Goal: Information Seeking & Learning: Learn about a topic

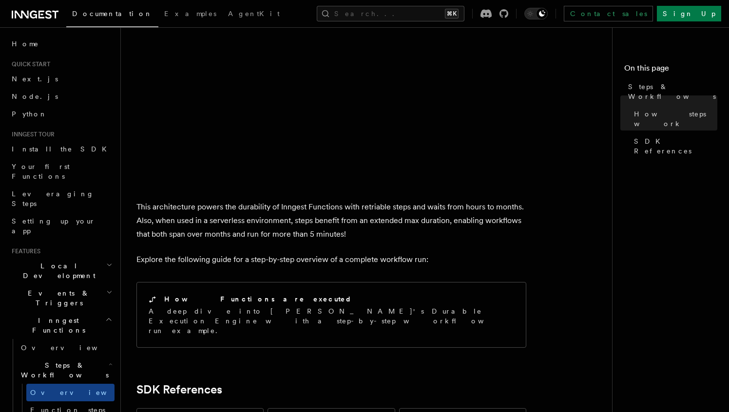
scroll to position [855, 0]
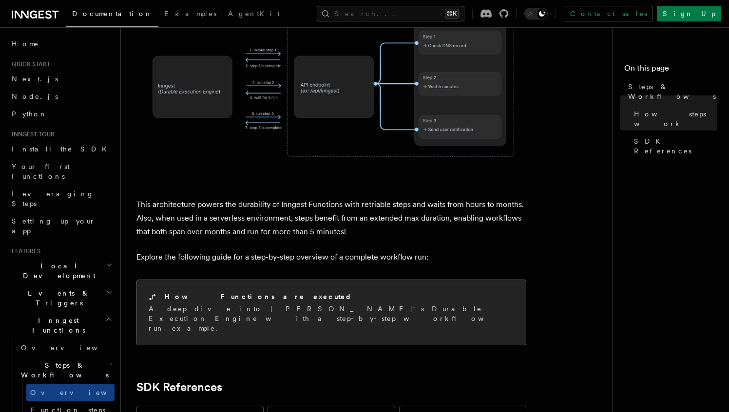
click at [249, 292] on h2 "How Functions are executed" at bounding box center [258, 297] width 188 height 10
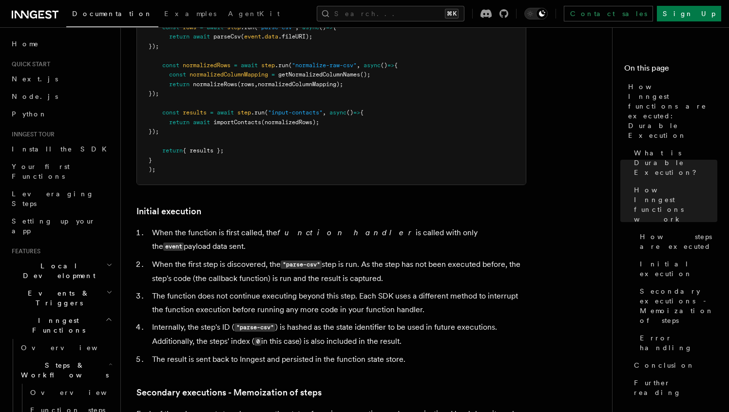
scroll to position [1052, 0]
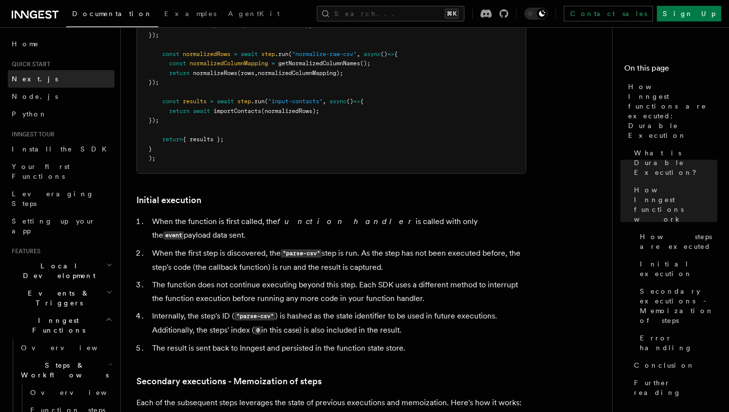
click at [22, 86] on link "Next.js" at bounding box center [61, 79] width 107 height 18
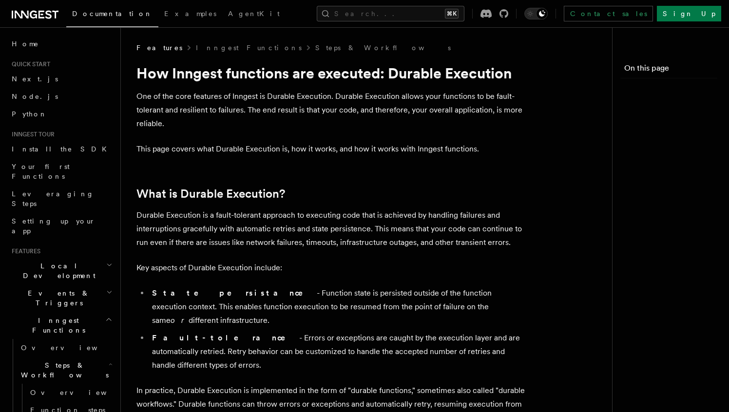
scroll to position [1052, 0]
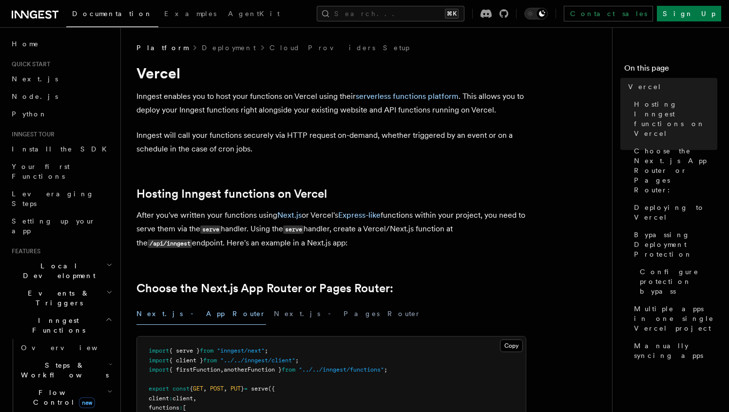
click at [38, 10] on icon at bounding box center [35, 15] width 47 height 12
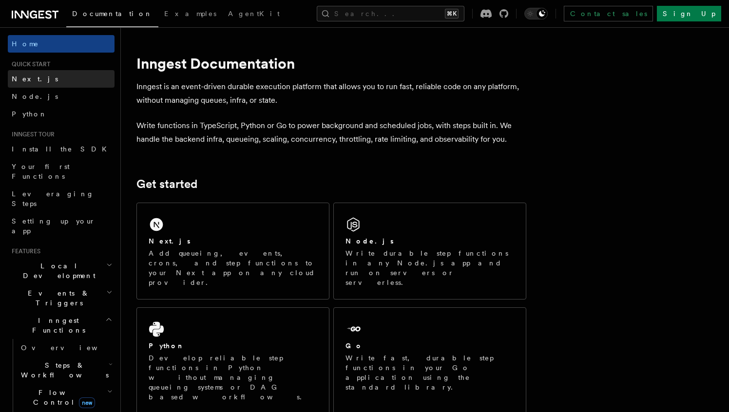
click at [19, 82] on span "Next.js" at bounding box center [35, 79] width 46 height 8
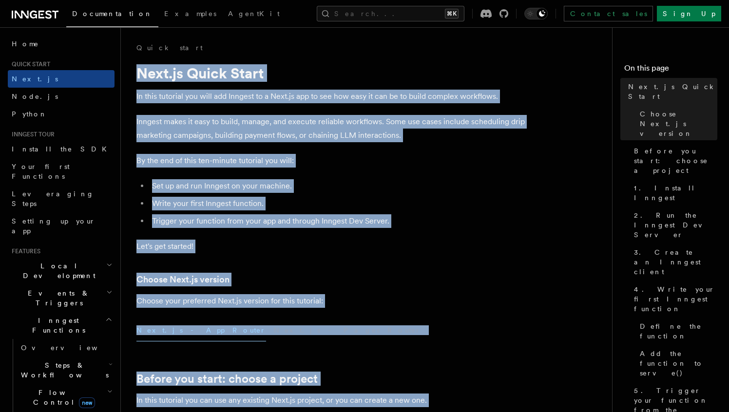
drag, startPoint x: 304, startPoint y: 353, endPoint x: 137, endPoint y: 72, distance: 326.8
copy article "Next.js Quick Start In this tutorial you will add Inngest to a Next.js app to s…"
